Goal: Find contact information: Find contact information

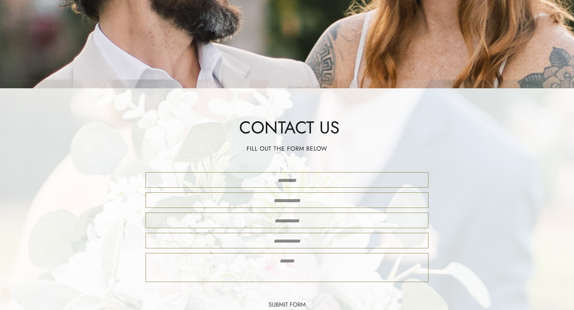
scroll to position [168, 0]
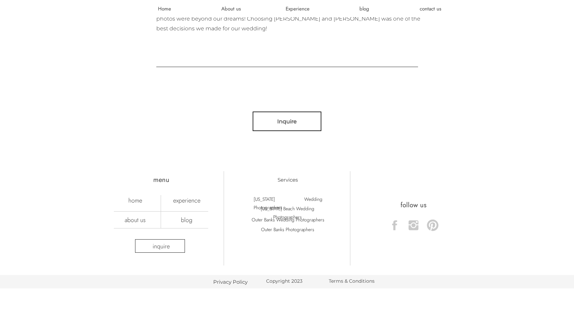
scroll to position [2136, 0]
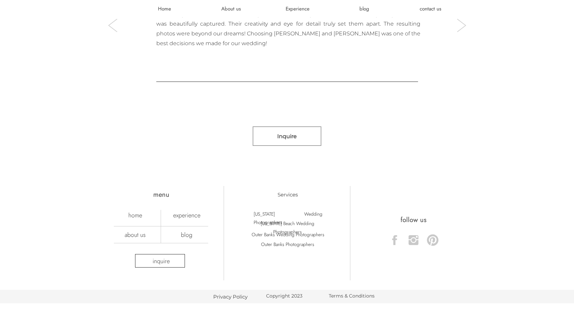
click at [290, 129] on div at bounding box center [287, 136] width 69 height 20
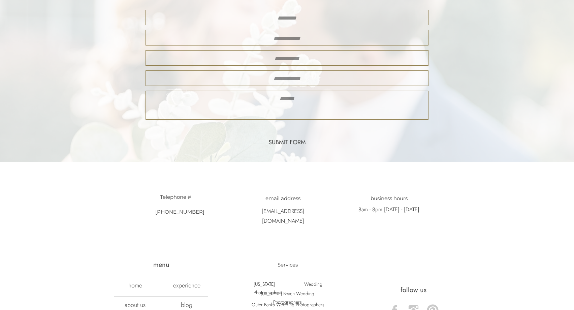
scroll to position [303, 0]
